Goal: Check status: Check status

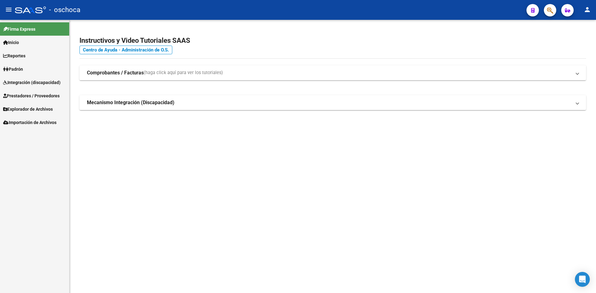
click at [34, 84] on span "Integración (discapacidad)" at bounding box center [31, 82] width 57 height 7
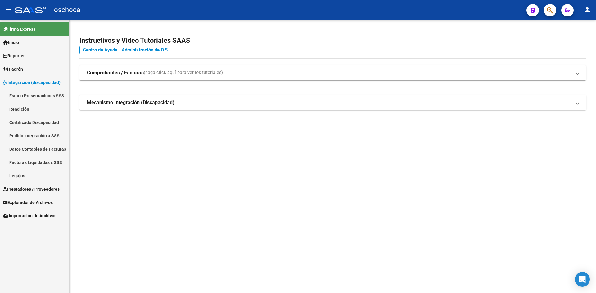
click at [33, 135] on link "Pedido Integración a SSS" at bounding box center [34, 135] width 69 height 13
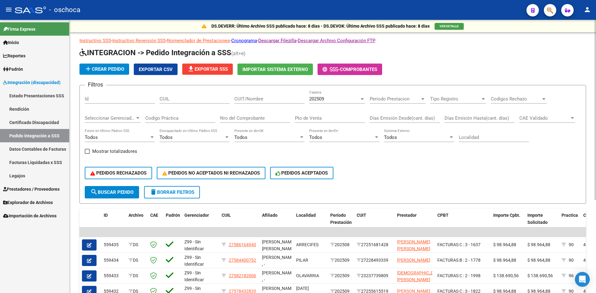
click at [330, 99] on div "202509" at bounding box center [334, 99] width 50 height 6
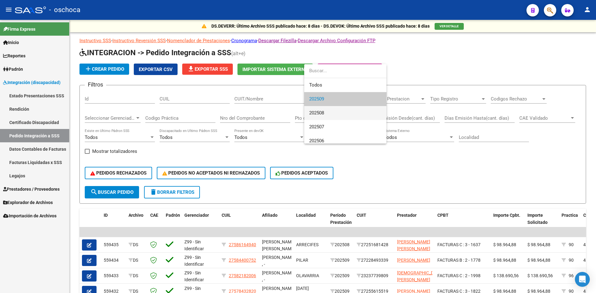
click at [330, 112] on span "202508" at bounding box center [345, 113] width 72 height 14
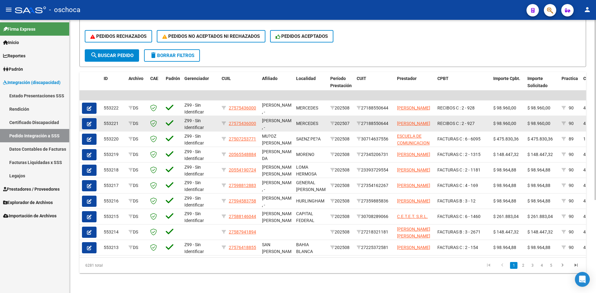
scroll to position [142, 0]
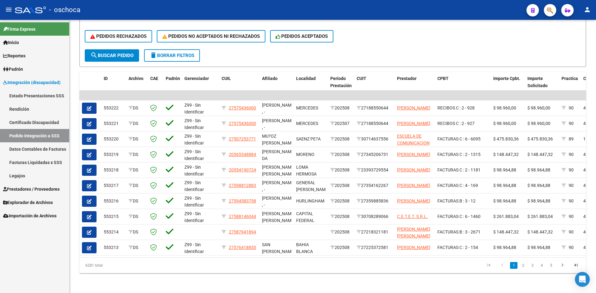
click at [45, 162] on link "Facturas Liquidadas x SSS" at bounding box center [34, 162] width 69 height 13
